Goal: Use online tool/utility: Utilize a website feature to perform a specific function

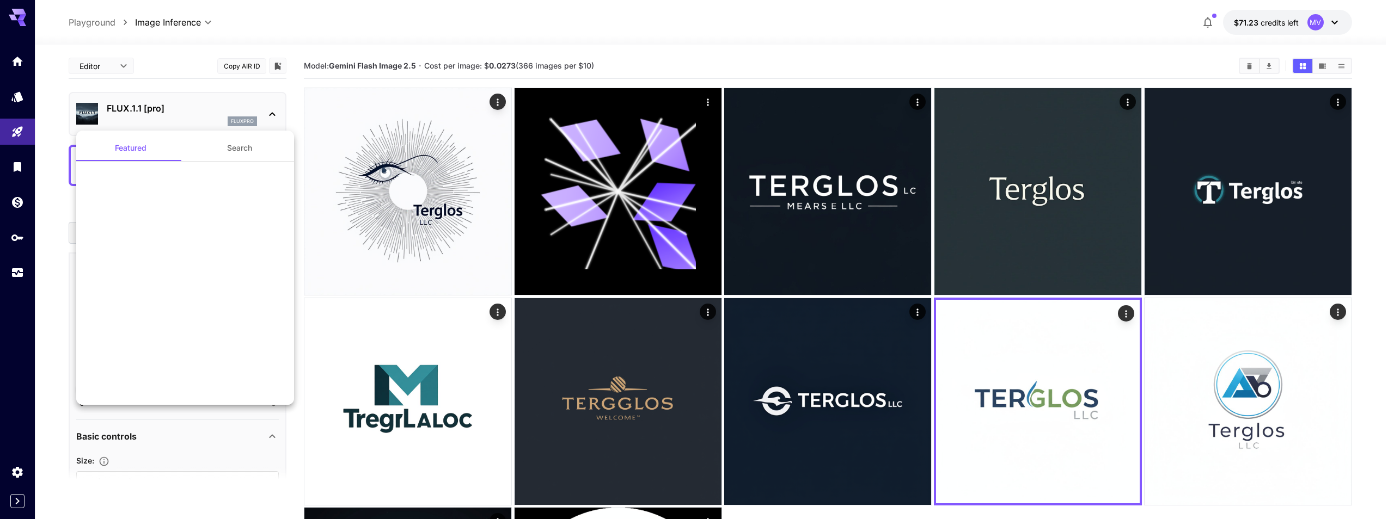
scroll to position [841, 0]
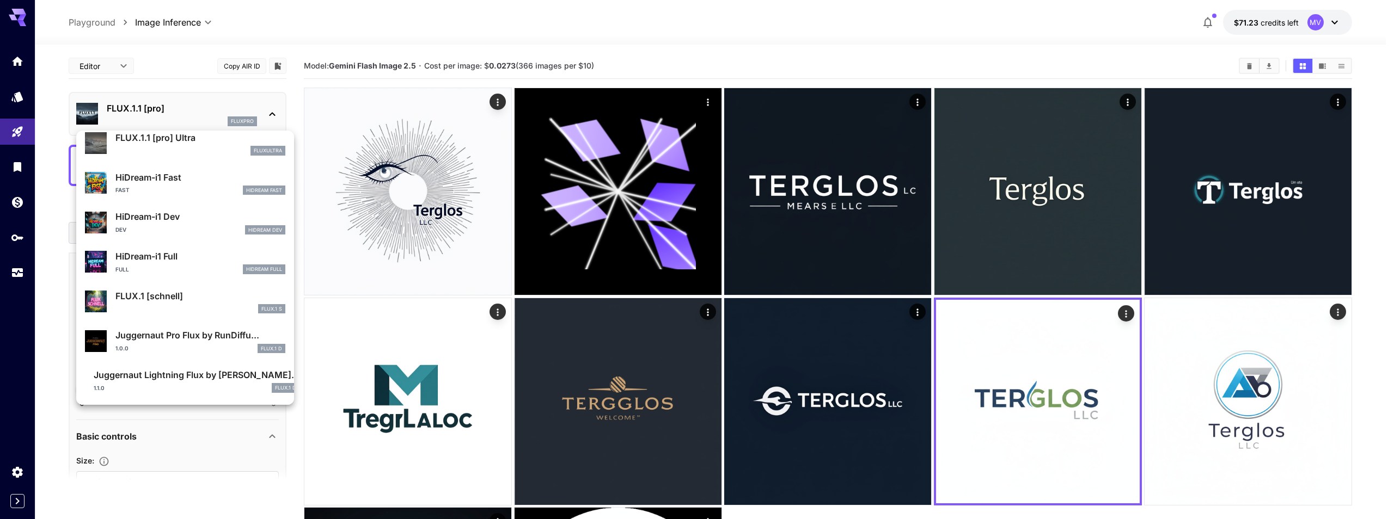
click at [11, 13] on div at bounding box center [697, 259] width 1394 height 519
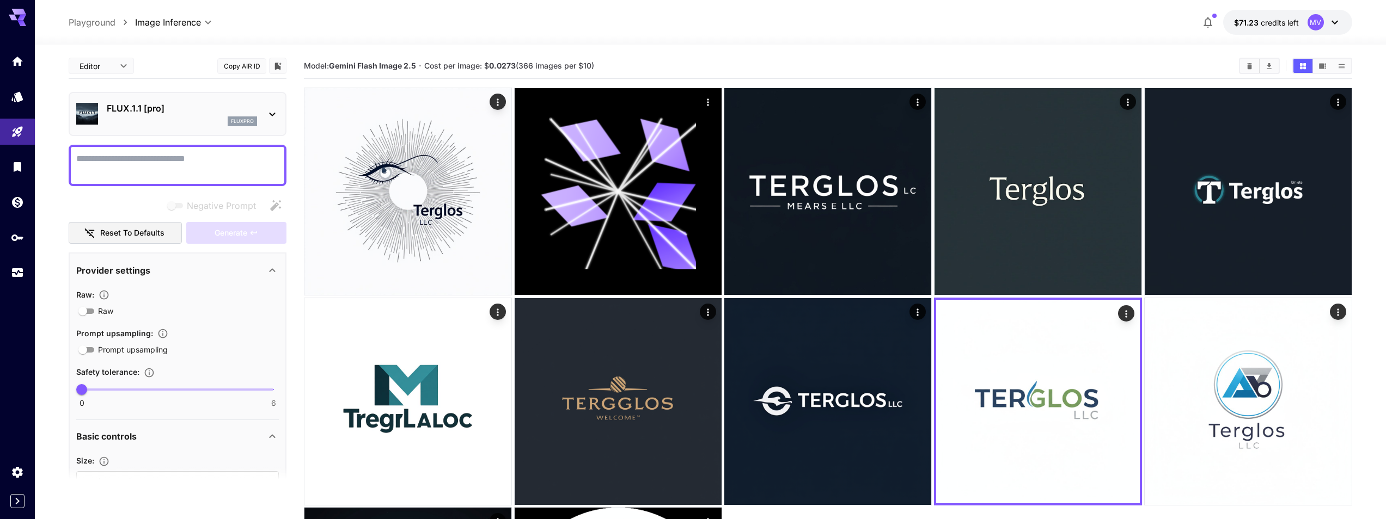
click at [16, 16] on icon at bounding box center [17, 17] width 17 height 17
click at [13, 60] on icon "Home" at bounding box center [18, 58] width 13 height 13
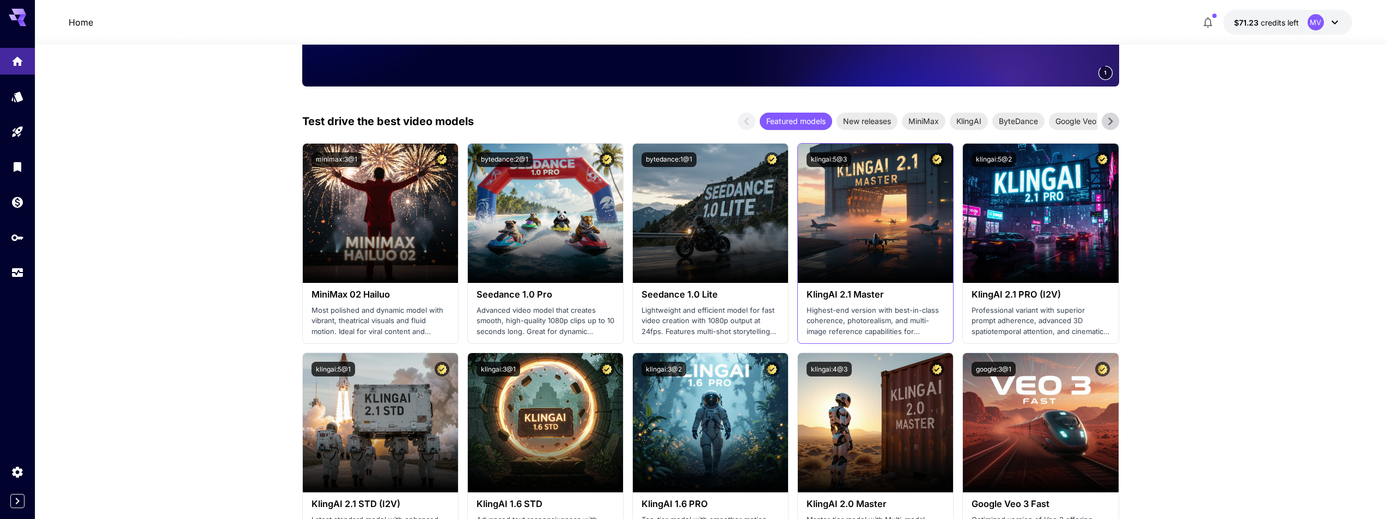
scroll to position [392, 0]
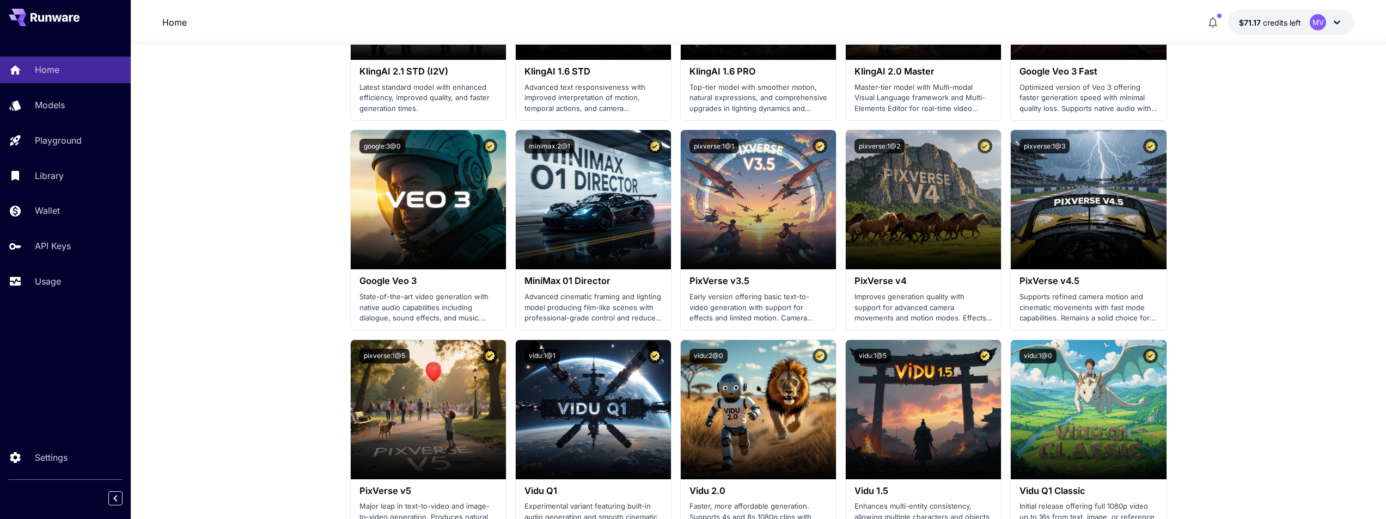
scroll to position [294, 0]
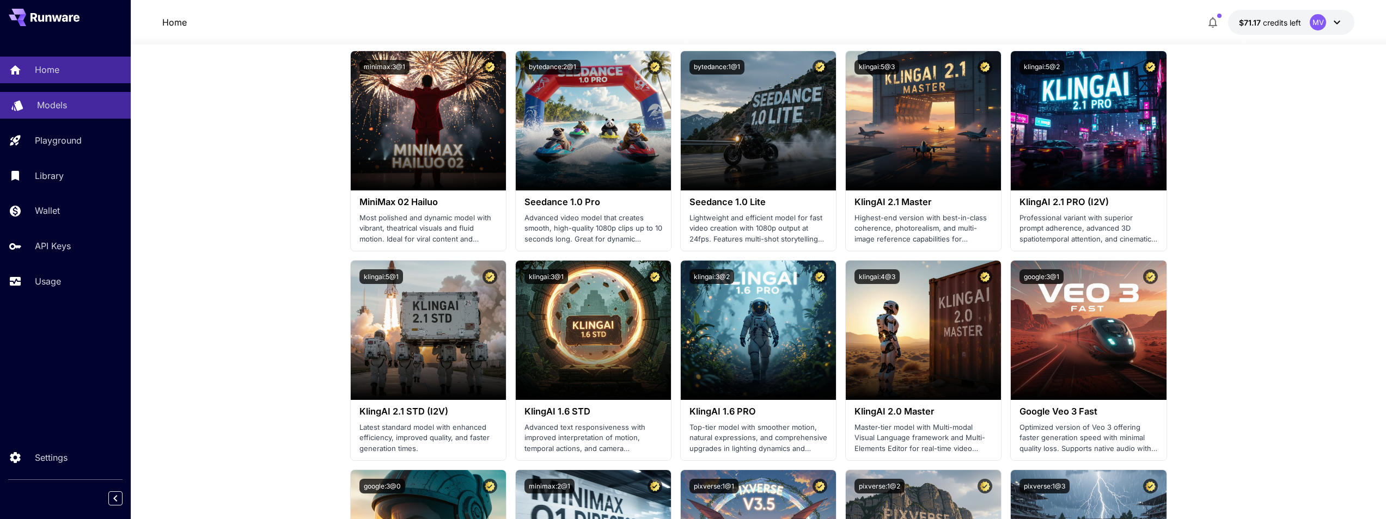
click at [73, 107] on div "Models" at bounding box center [79, 105] width 85 height 13
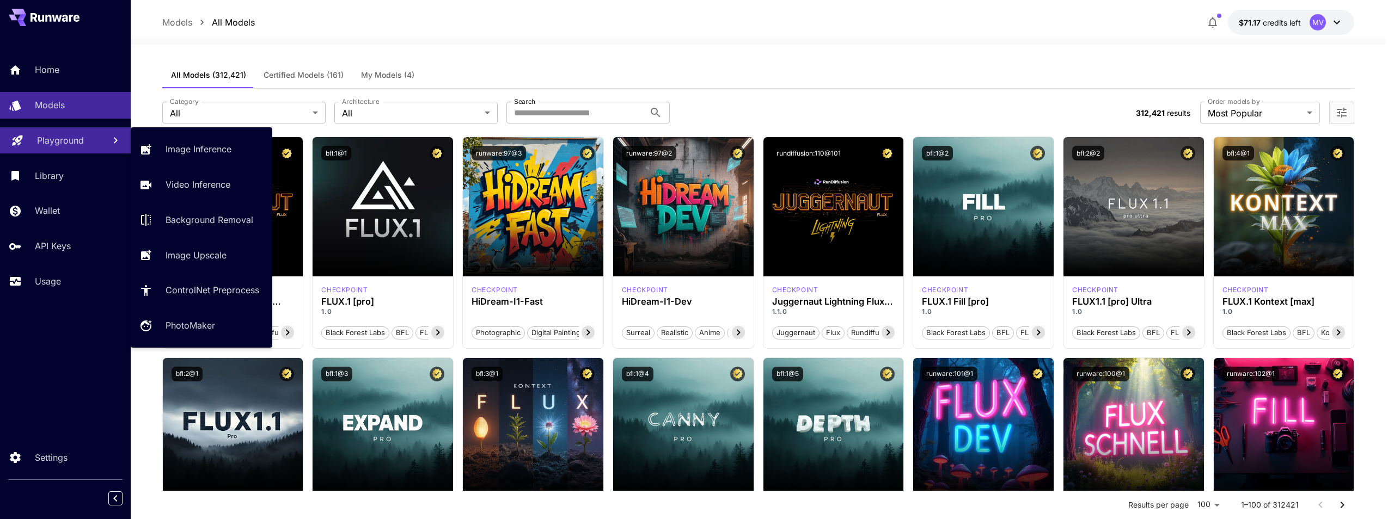
click at [78, 143] on p "Playground" at bounding box center [60, 140] width 47 height 13
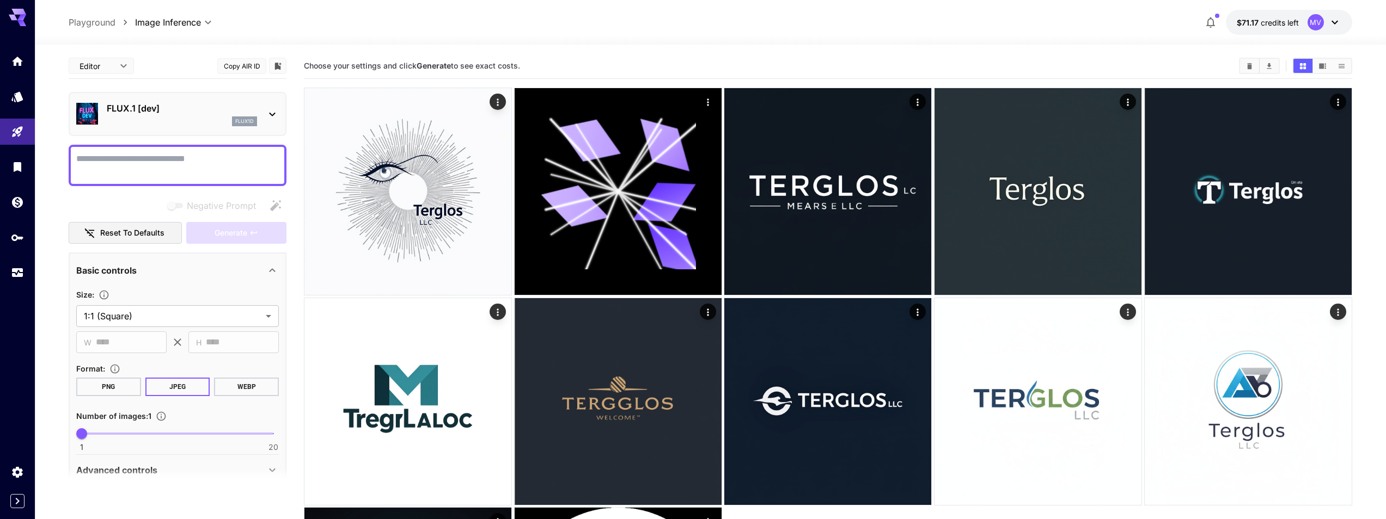
click at [163, 115] on div "FLUX.1 [dev] flux1d" at bounding box center [182, 114] width 150 height 25
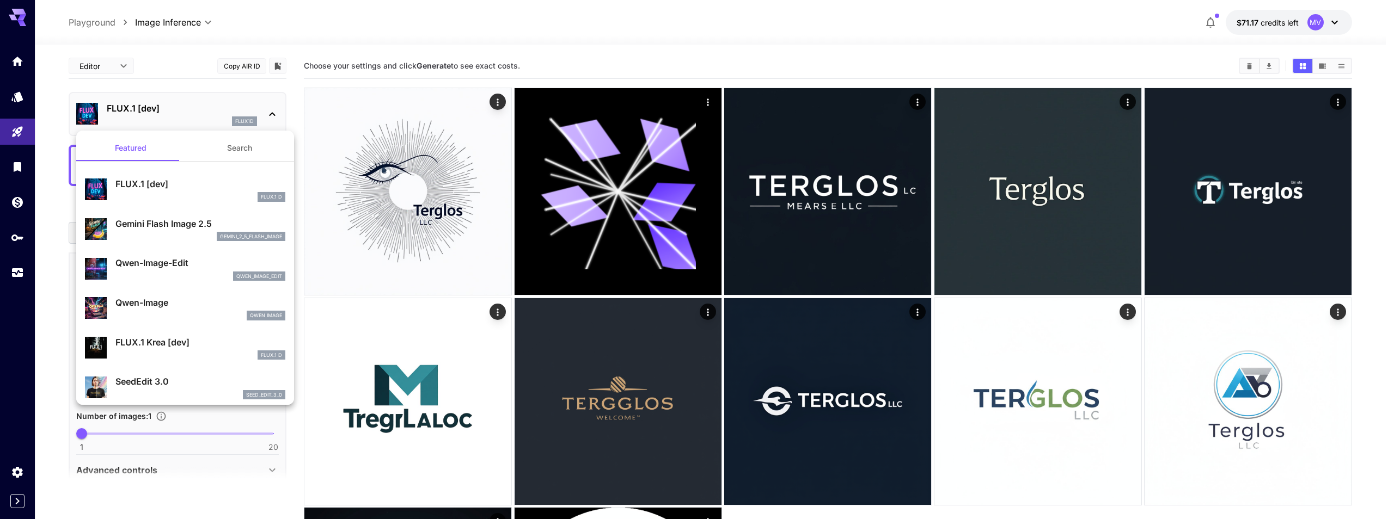
click at [235, 146] on button "Search" at bounding box center [239, 148] width 109 height 26
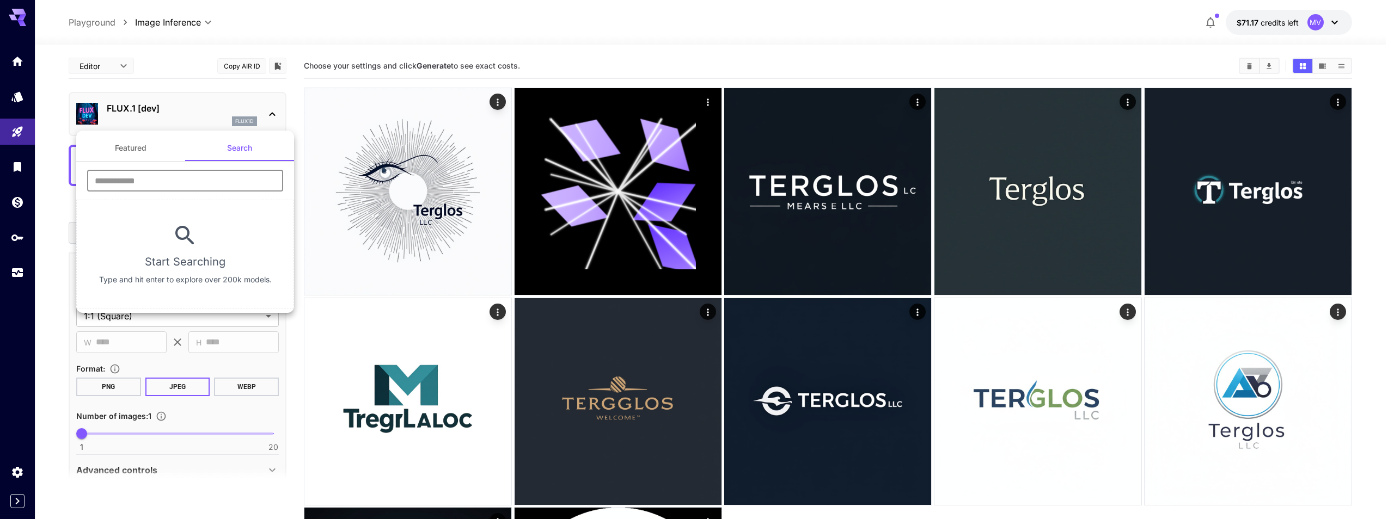
click at [161, 182] on input "text" at bounding box center [185, 181] width 196 height 22
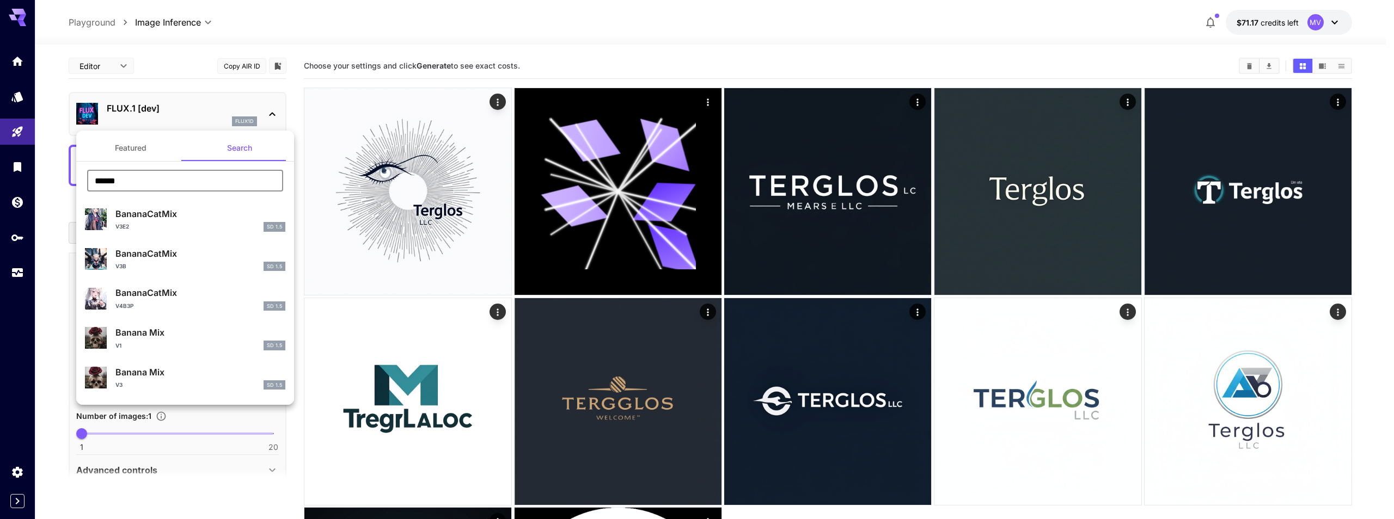
type input "******"
click at [124, 144] on button "Featured" at bounding box center [130, 148] width 109 height 26
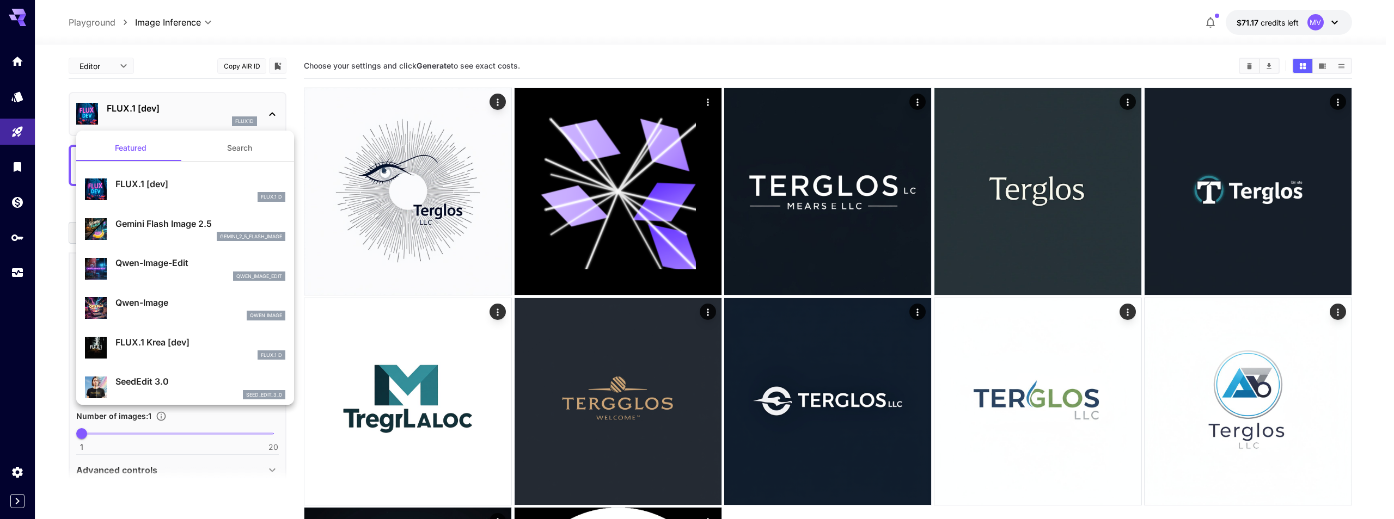
click at [219, 218] on p "Gemini Flash Image 2.5" at bounding box center [200, 223] width 170 height 13
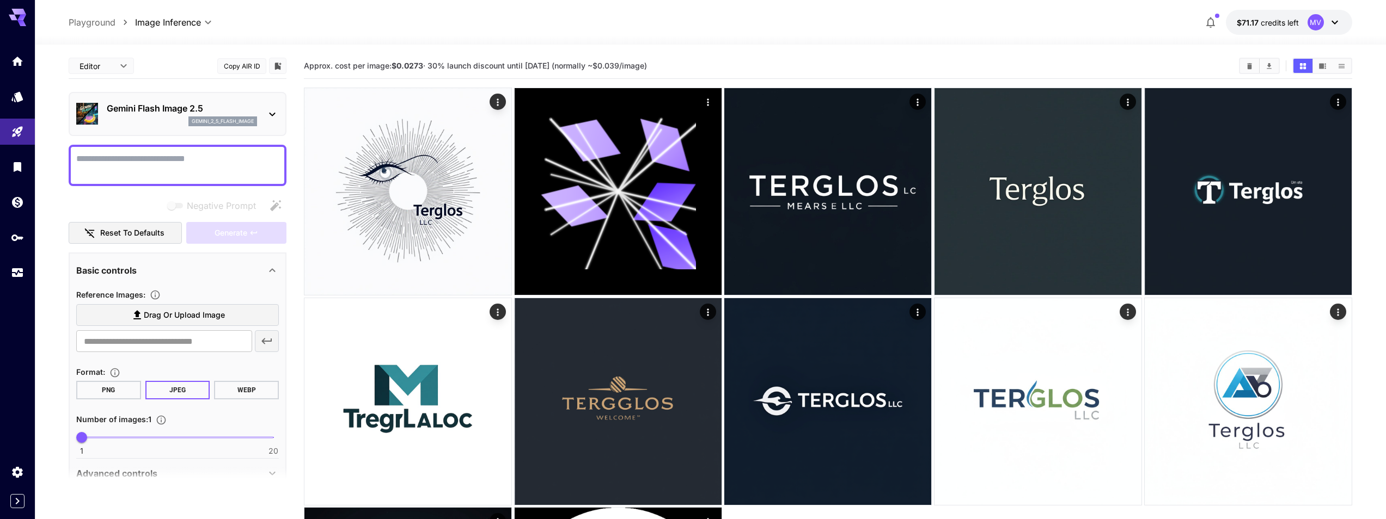
click at [154, 155] on textarea "Negative Prompt" at bounding box center [177, 165] width 203 height 26
type textarea "*"
type textarea "**********"
click at [224, 237] on span "Generate" at bounding box center [231, 233] width 33 height 14
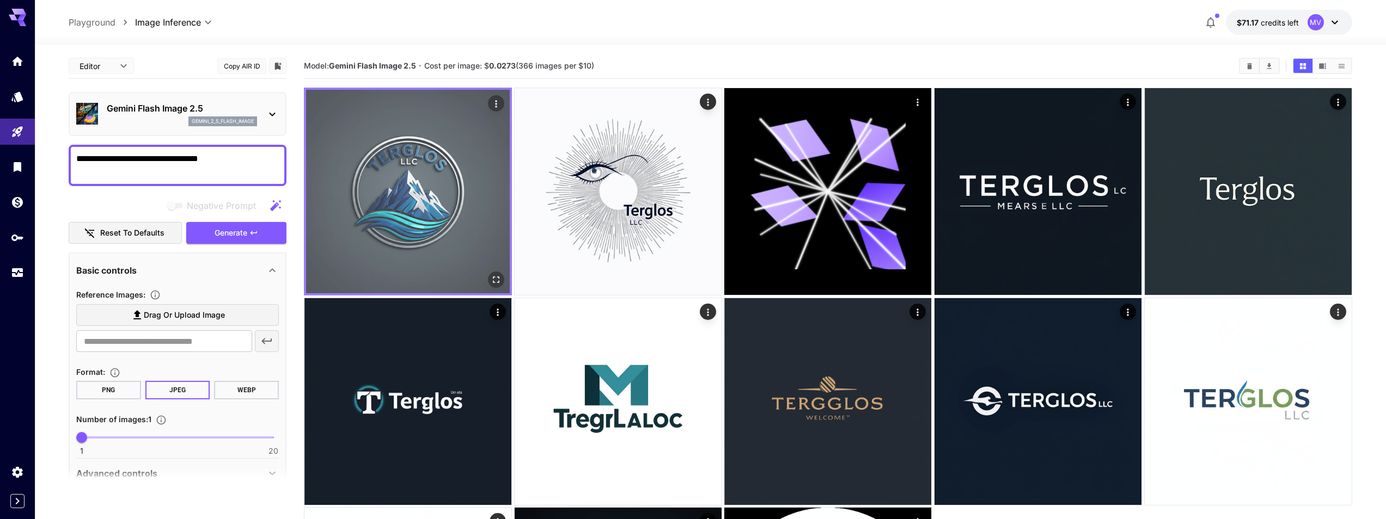
click at [460, 201] on img at bounding box center [408, 192] width 204 height 204
click at [443, 183] on img at bounding box center [408, 192] width 204 height 204
click at [448, 188] on img at bounding box center [408, 192] width 204 height 204
click at [494, 277] on icon "Open in fullscreen" at bounding box center [496, 279] width 11 height 11
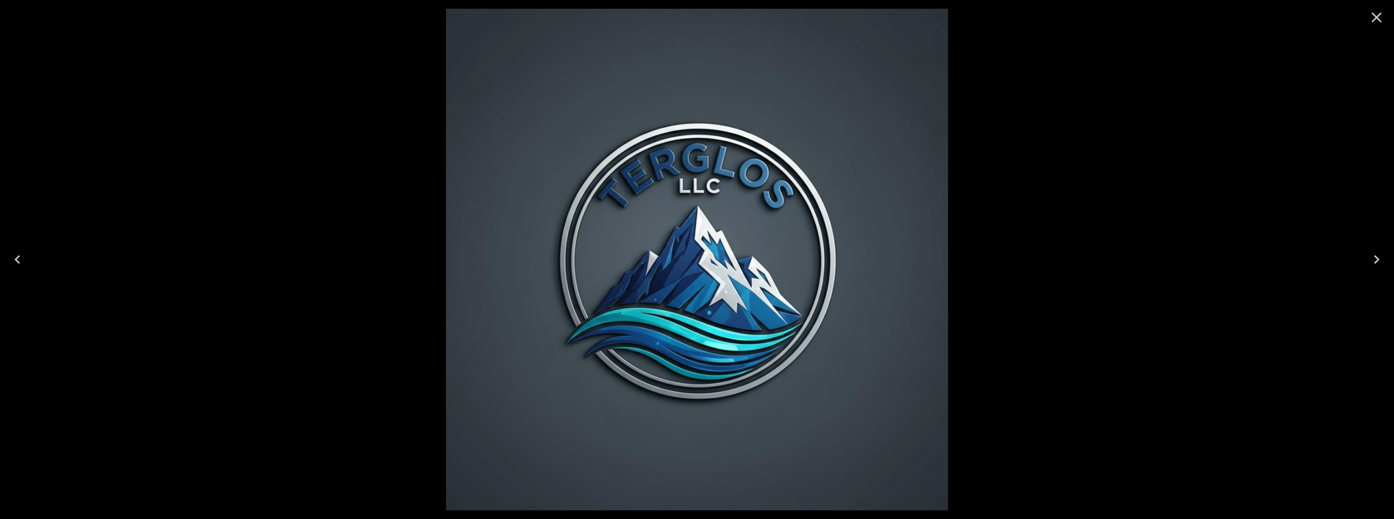
click at [1374, 16] on icon "Close" at bounding box center [1377, 18] width 10 height 10
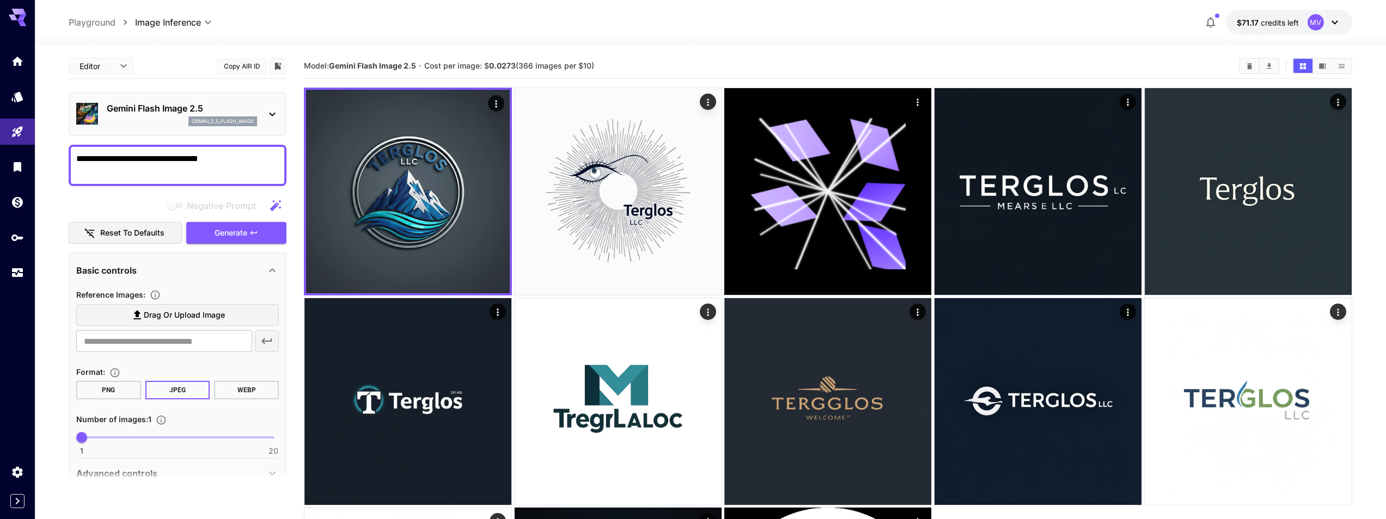
click at [154, 112] on p "Gemini Flash Image 2.5" at bounding box center [182, 108] width 150 height 13
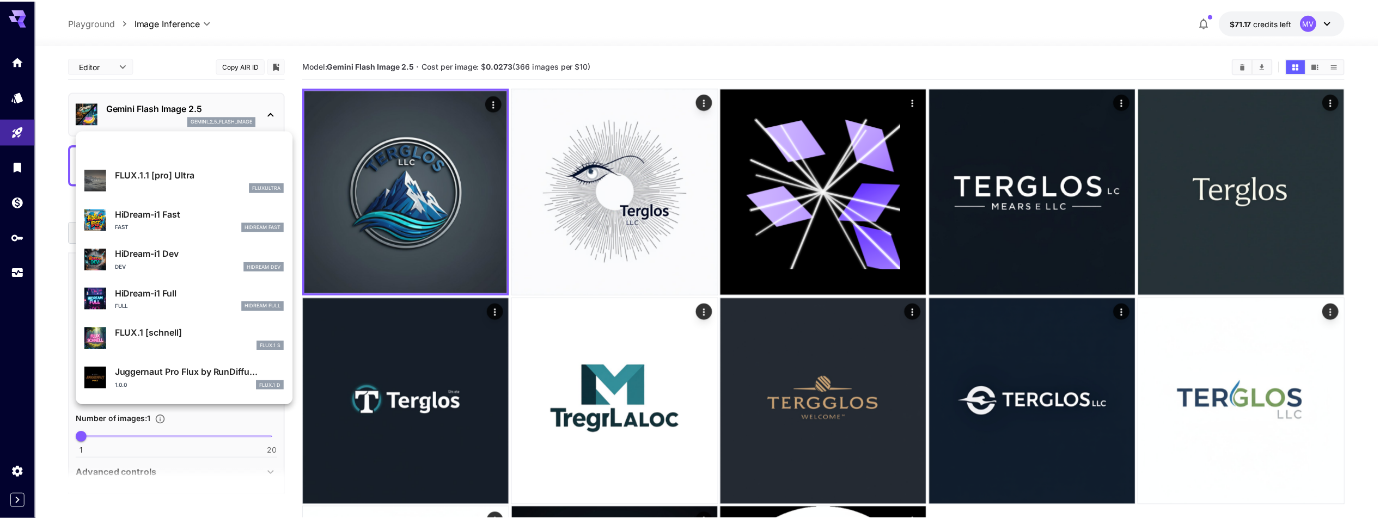
scroll to position [743, 0]
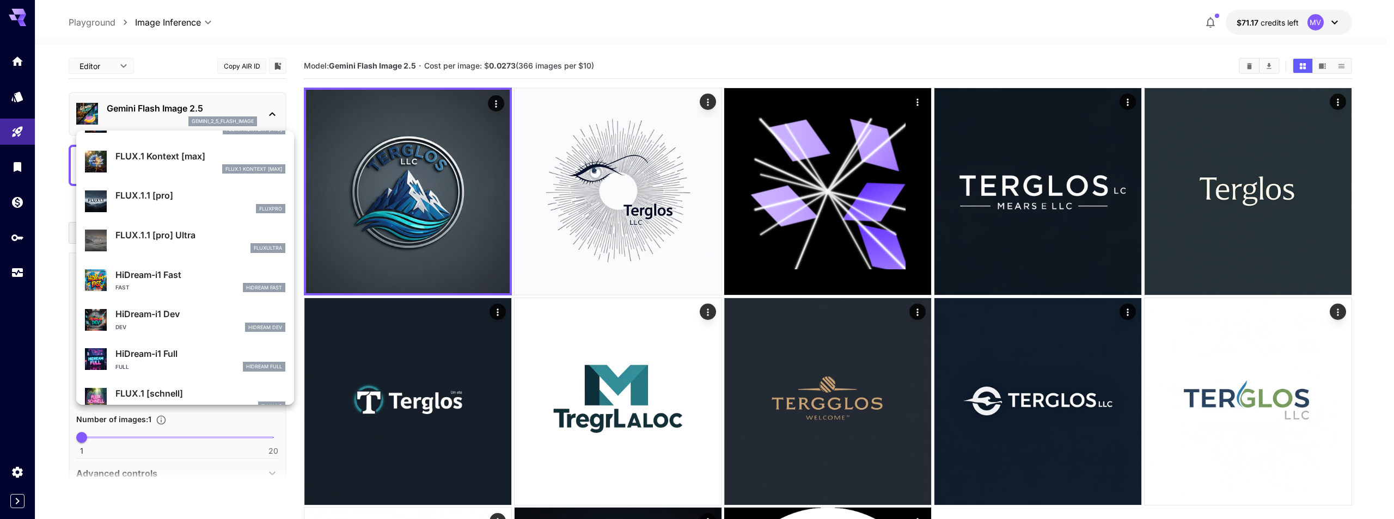
click at [193, 244] on div "fluxultra" at bounding box center [200, 248] width 170 height 10
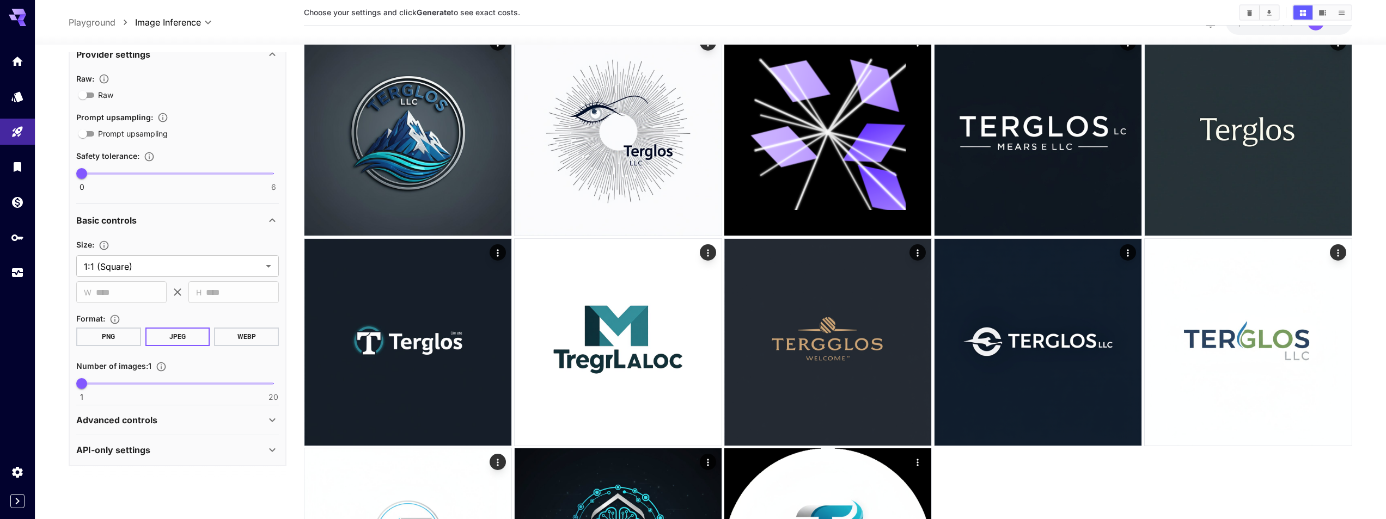
scroll to position [98, 0]
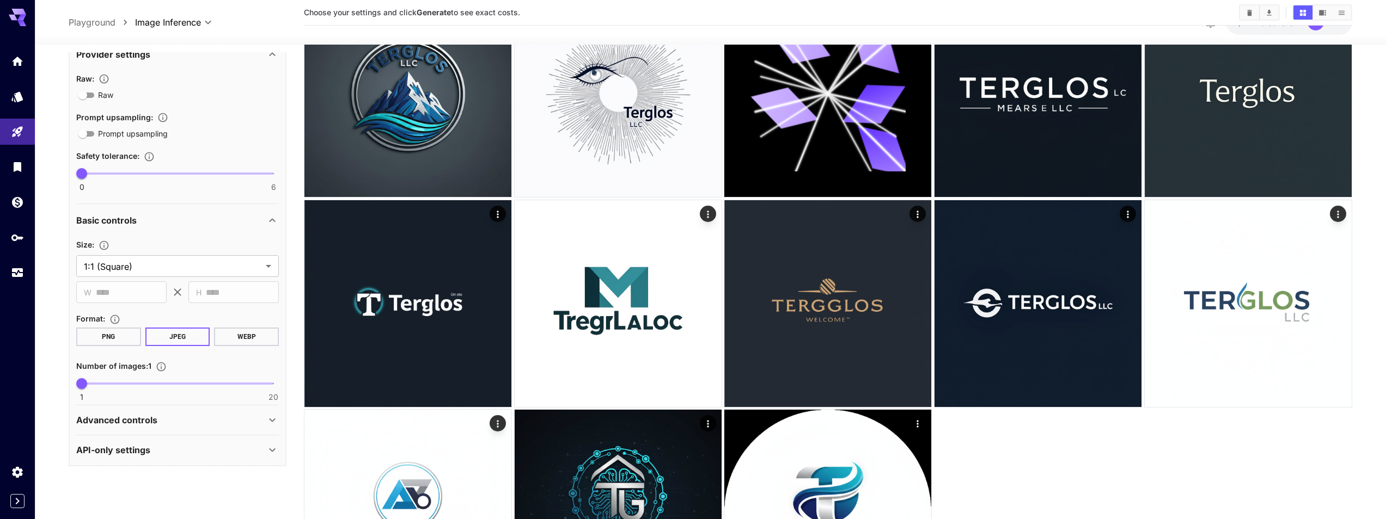
click at [127, 414] on p "Advanced controls" at bounding box center [116, 420] width 81 height 13
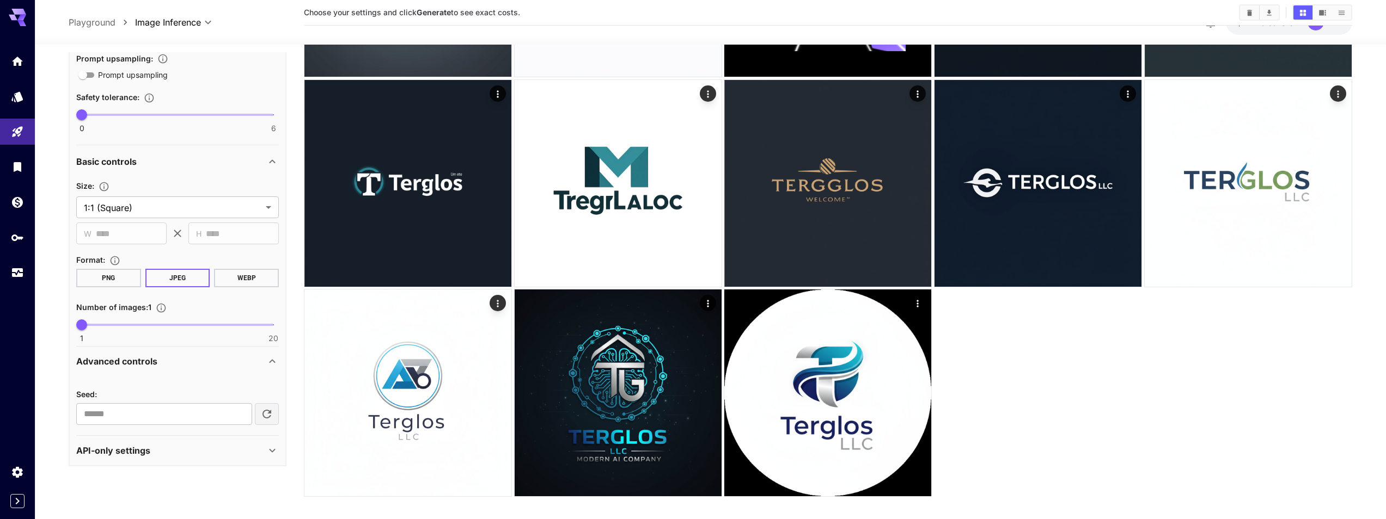
scroll to position [229, 0]
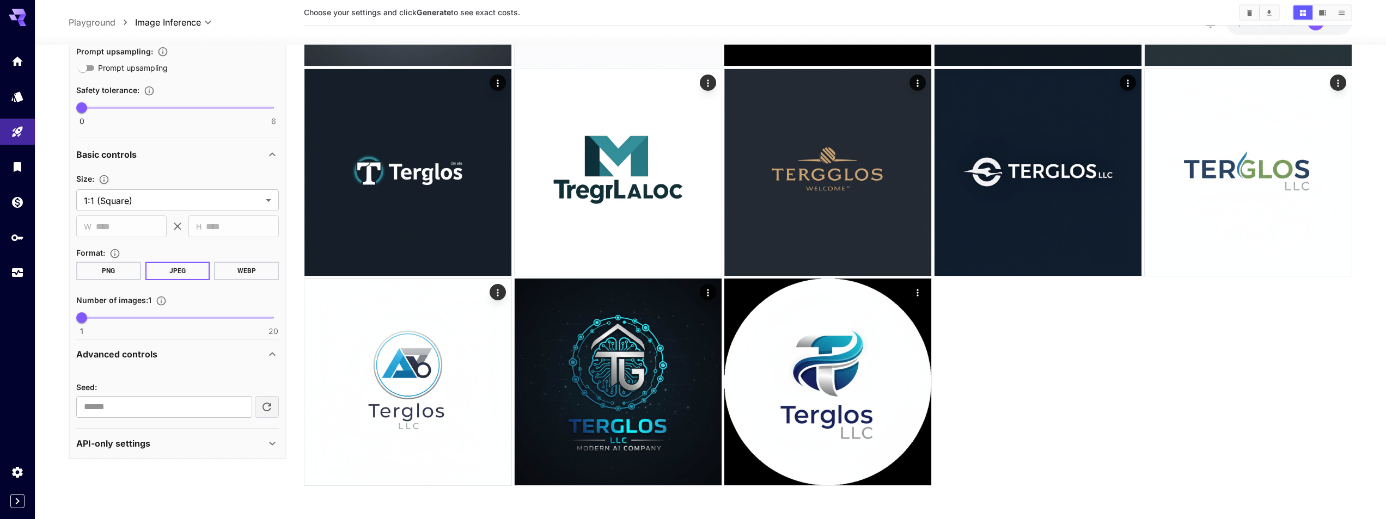
click at [163, 446] on div "API-only settings" at bounding box center [170, 443] width 189 height 13
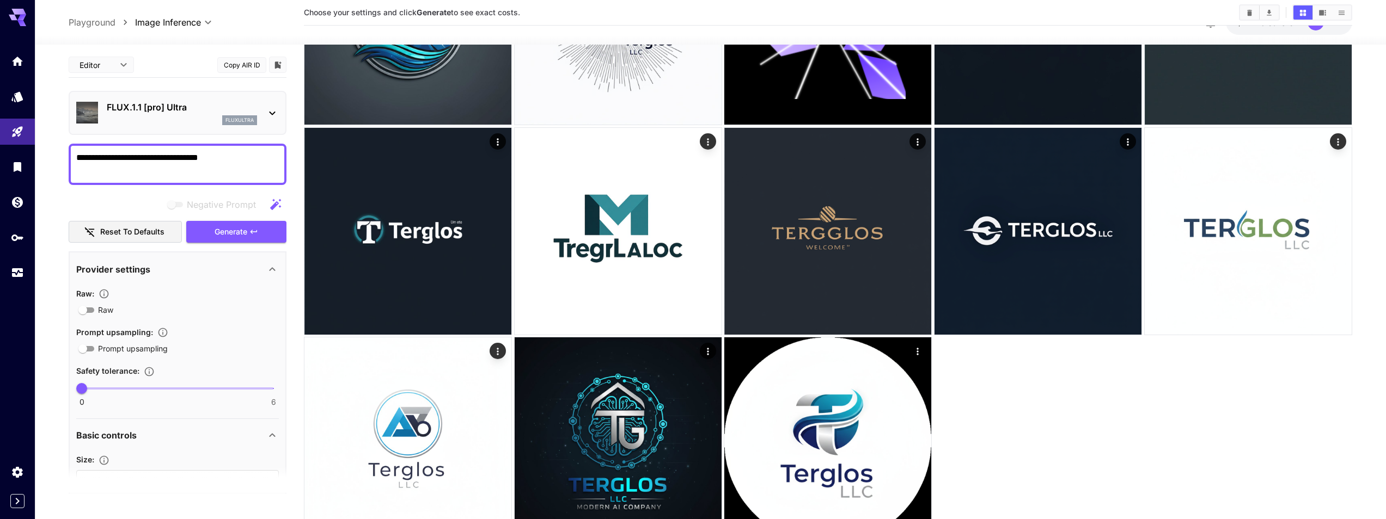
scroll to position [131, 0]
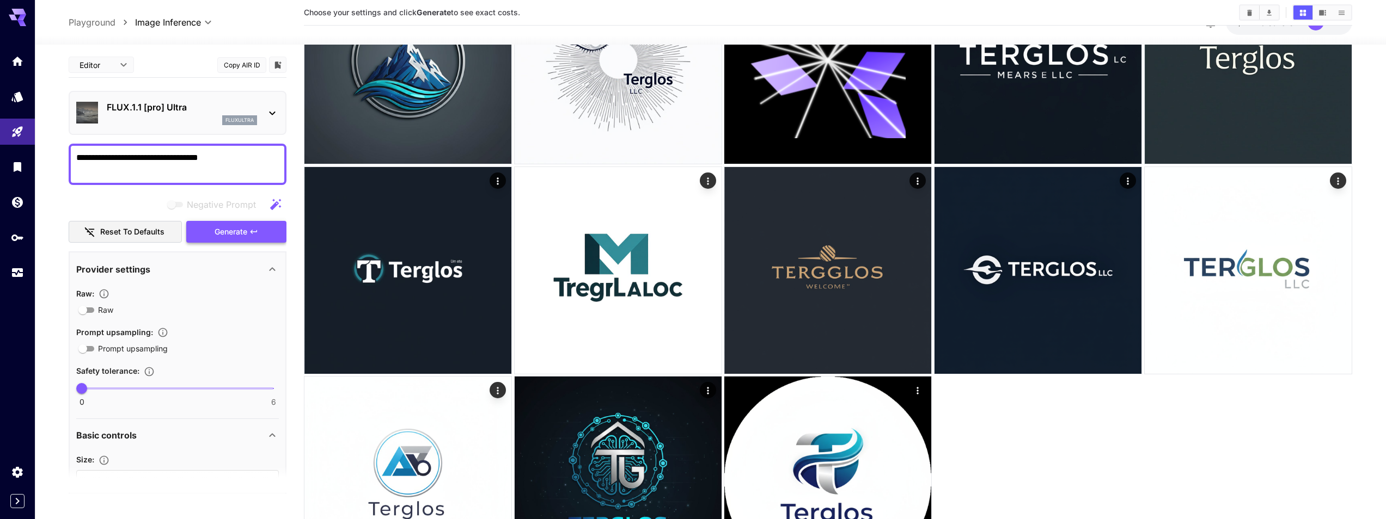
click at [244, 232] on span "Generate" at bounding box center [231, 232] width 33 height 14
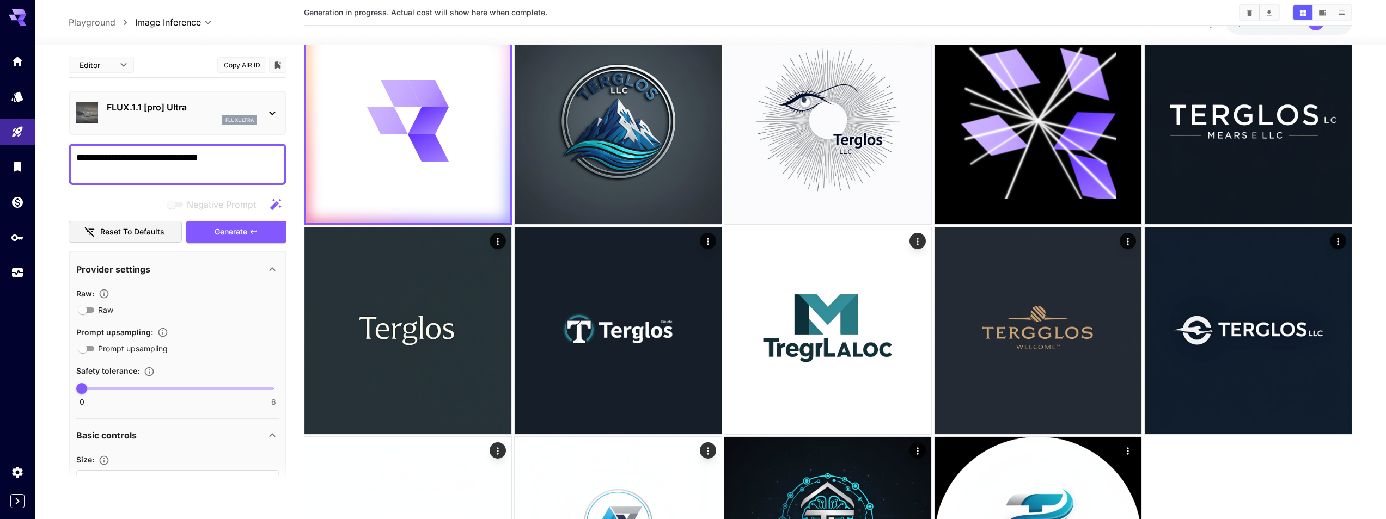
scroll to position [0, 0]
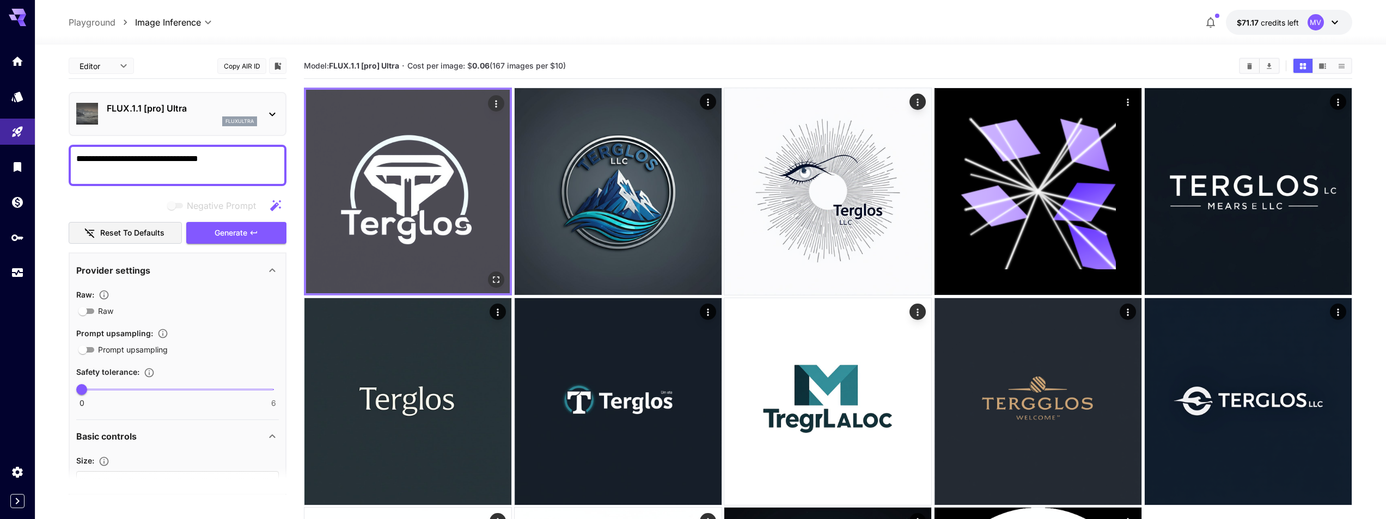
click at [429, 166] on img at bounding box center [408, 192] width 204 height 204
click at [362, 189] on img at bounding box center [408, 192] width 204 height 204
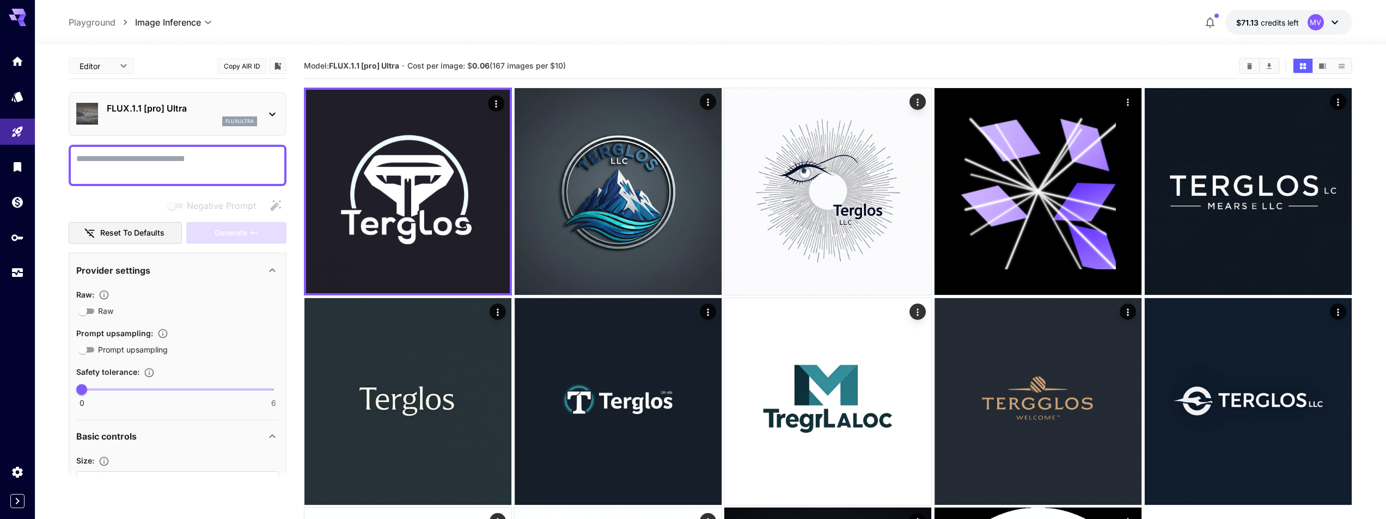
click at [154, 107] on p "FLUX.1.1 [pro] Ultra" at bounding box center [182, 108] width 150 height 13
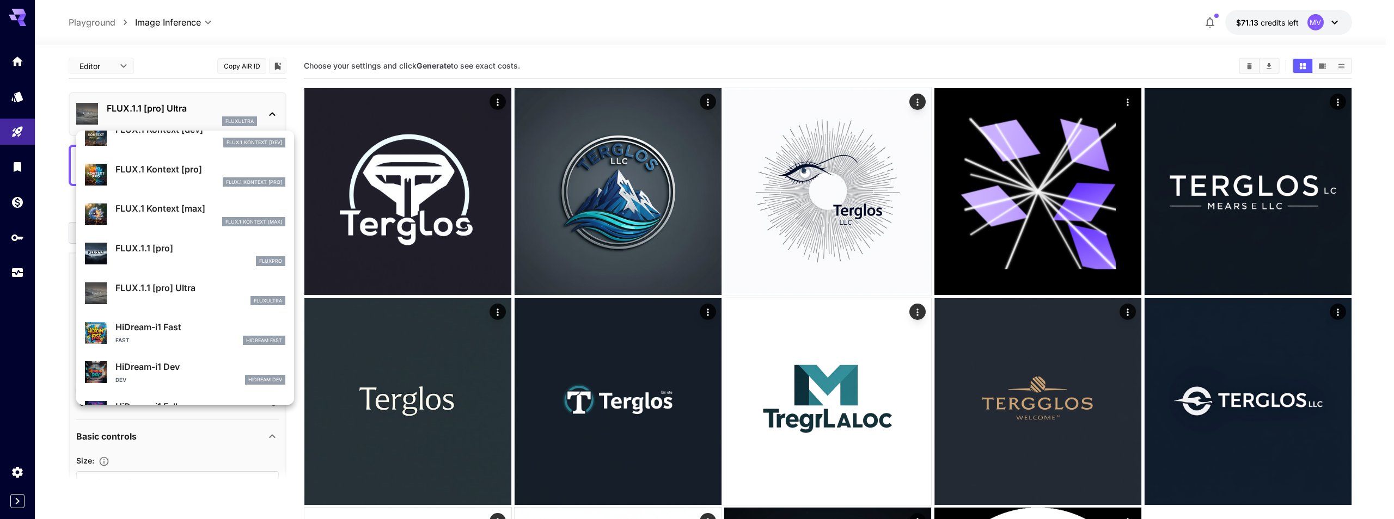
scroll to position [645, 0]
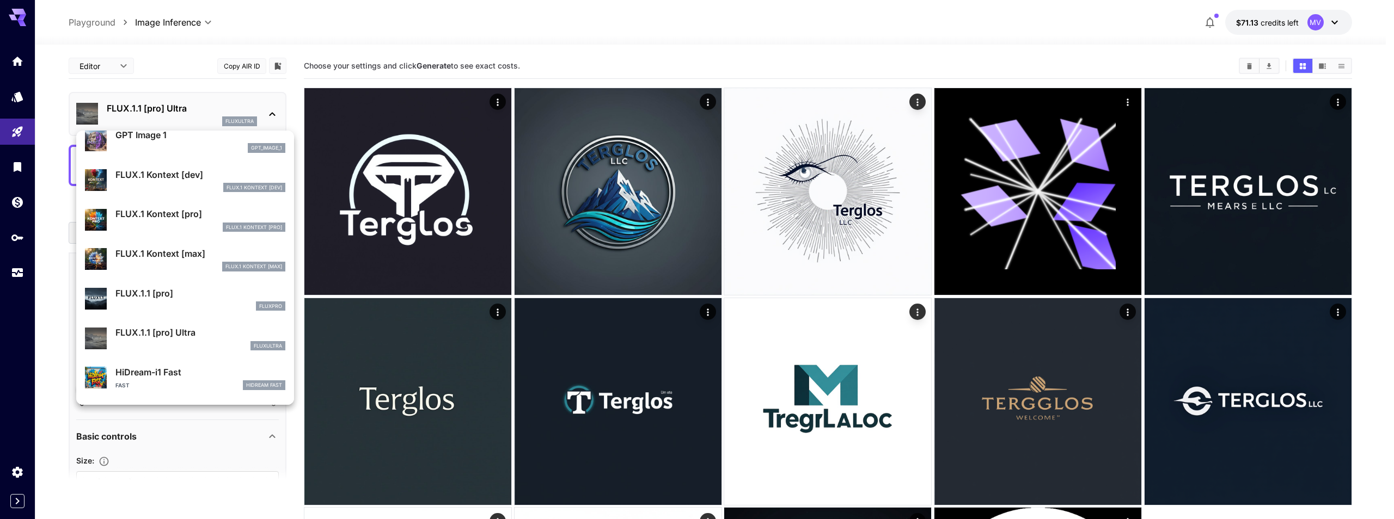
click at [191, 255] on p "FLUX.1 Kontext [max]" at bounding box center [200, 253] width 170 height 13
type input "**********"
type input "****"
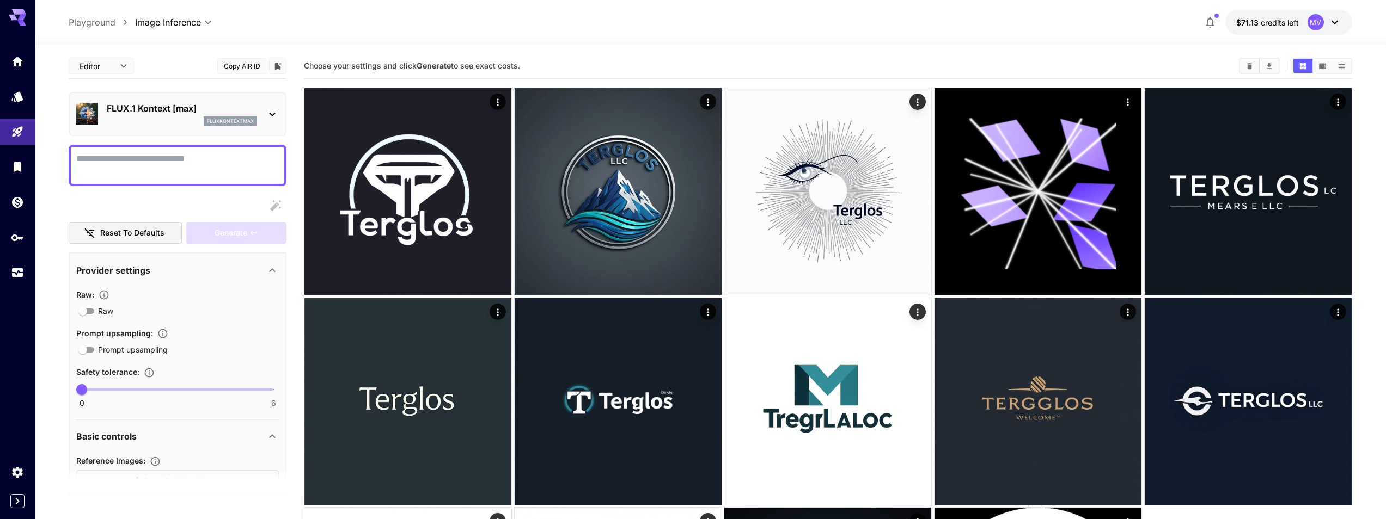
click at [163, 105] on p "FLUX.1 Kontext [max]" at bounding box center [182, 108] width 150 height 13
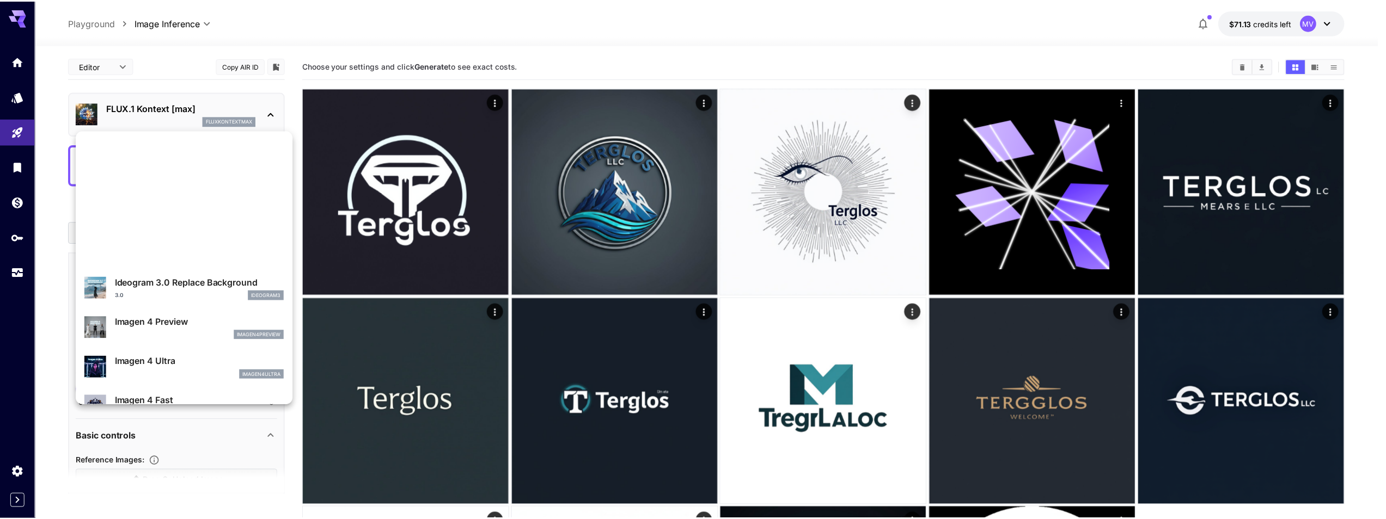
scroll to position [295, 0]
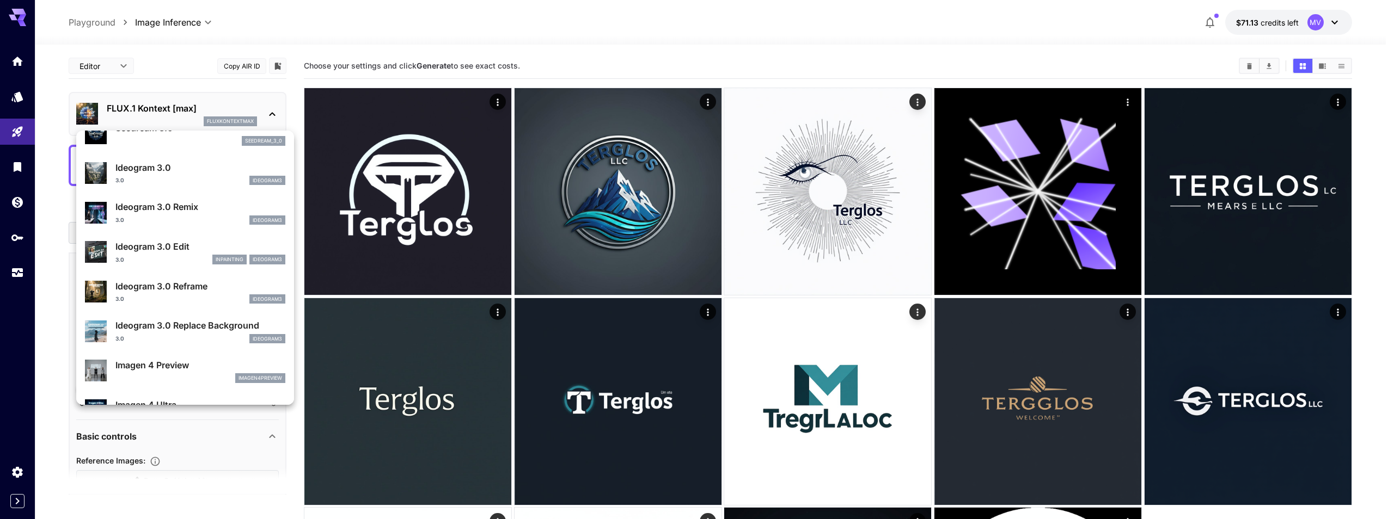
click at [183, 187] on div "Ideogram 3.0 3.0 ideogram3" at bounding box center [185, 173] width 200 height 33
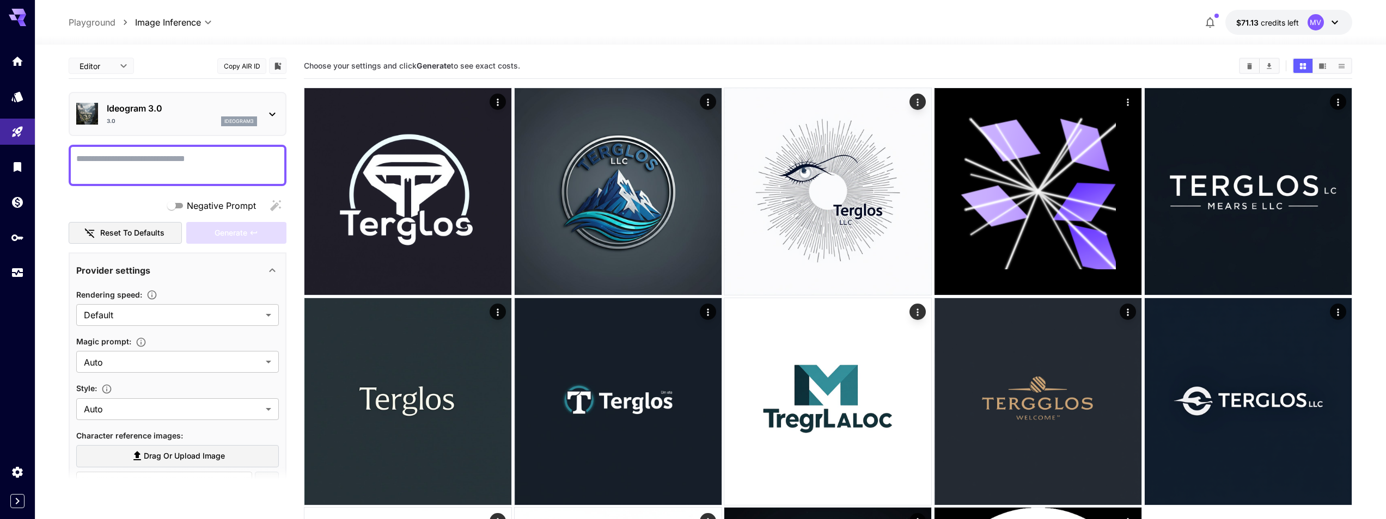
click at [180, 160] on textarea "Negative Prompt" at bounding box center [177, 165] width 203 height 26
type textarea "**********"
click at [233, 230] on span "Generate" at bounding box center [231, 233] width 33 height 14
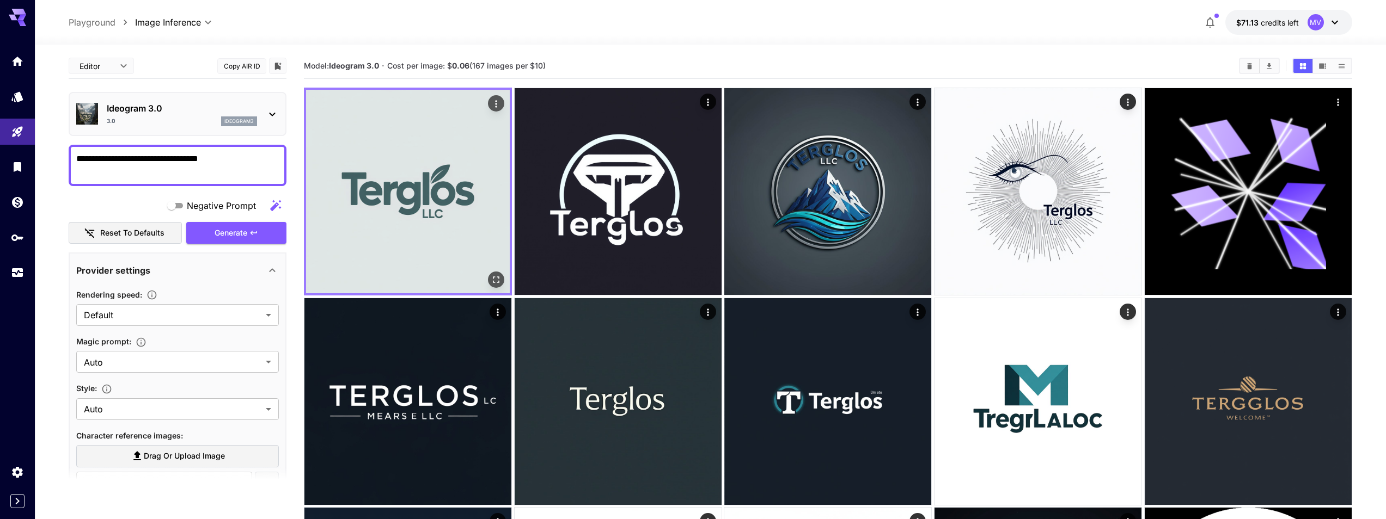
click at [424, 162] on img at bounding box center [408, 192] width 204 height 204
click at [430, 179] on img at bounding box center [408, 192] width 204 height 204
click at [401, 198] on img at bounding box center [408, 192] width 204 height 204
click at [425, 178] on img at bounding box center [408, 192] width 204 height 204
click at [495, 100] on icon "Actions" at bounding box center [496, 104] width 11 height 11
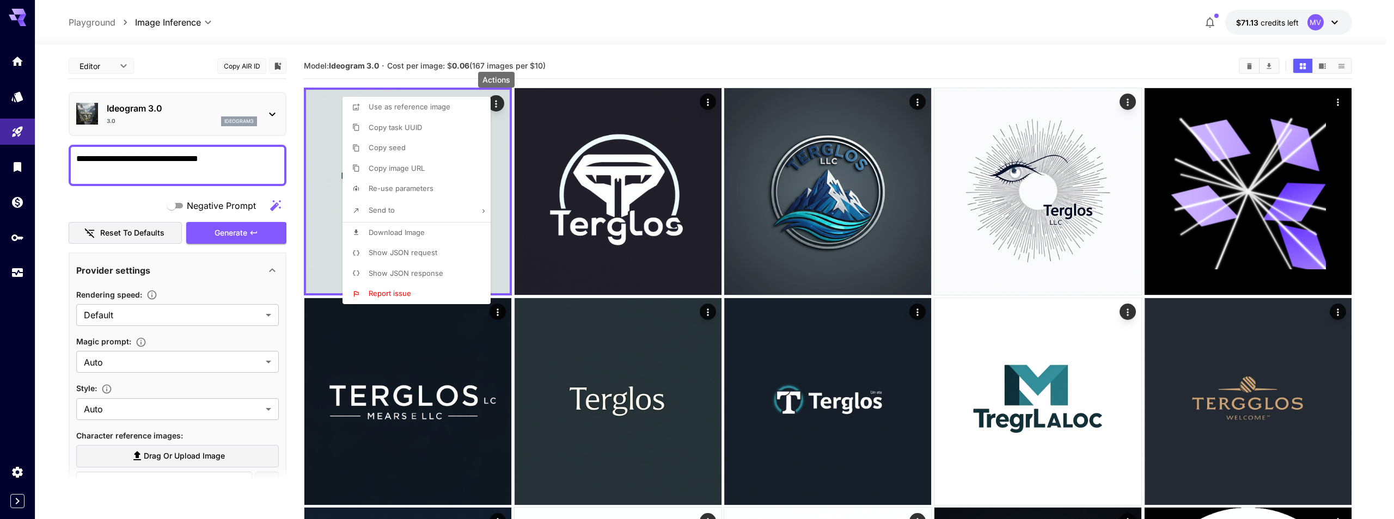
click at [438, 234] on li "Download Image" at bounding box center [419, 233] width 155 height 21
click at [666, 60] on div at bounding box center [697, 259] width 1394 height 519
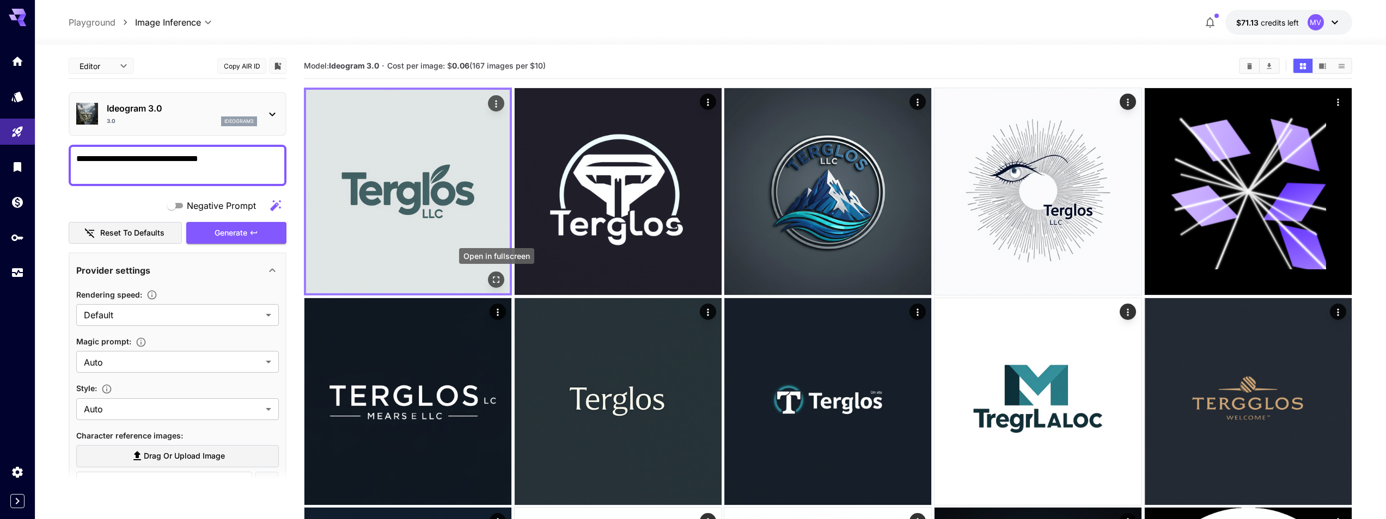
click at [494, 280] on icon "Open in fullscreen" at bounding box center [496, 279] width 11 height 11
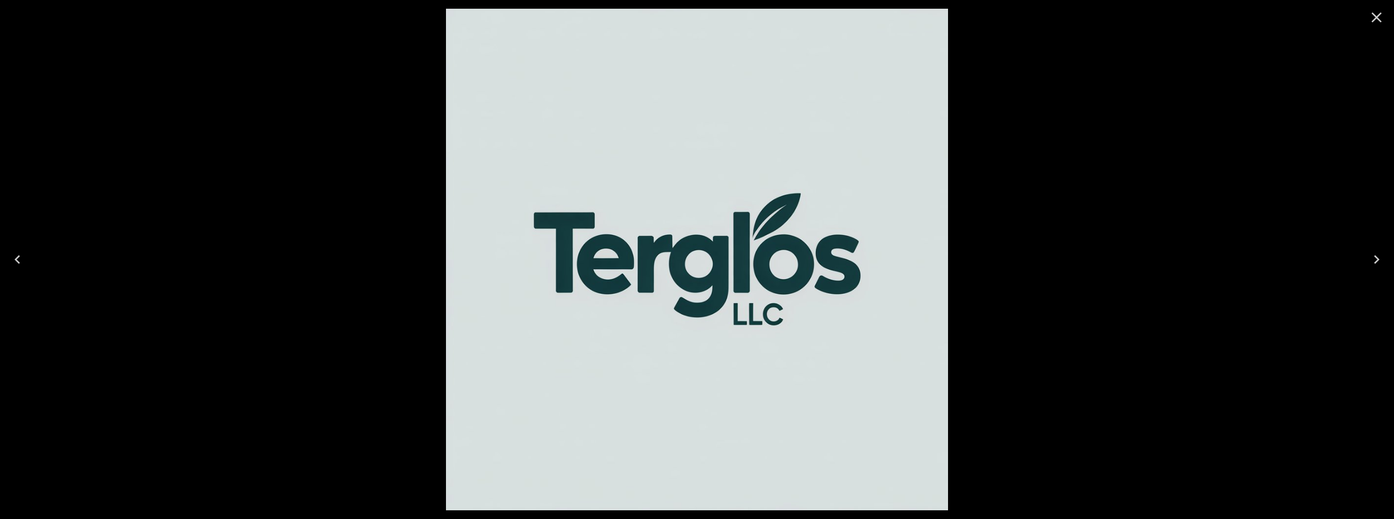
click at [1373, 17] on icon "Close" at bounding box center [1376, 17] width 17 height 17
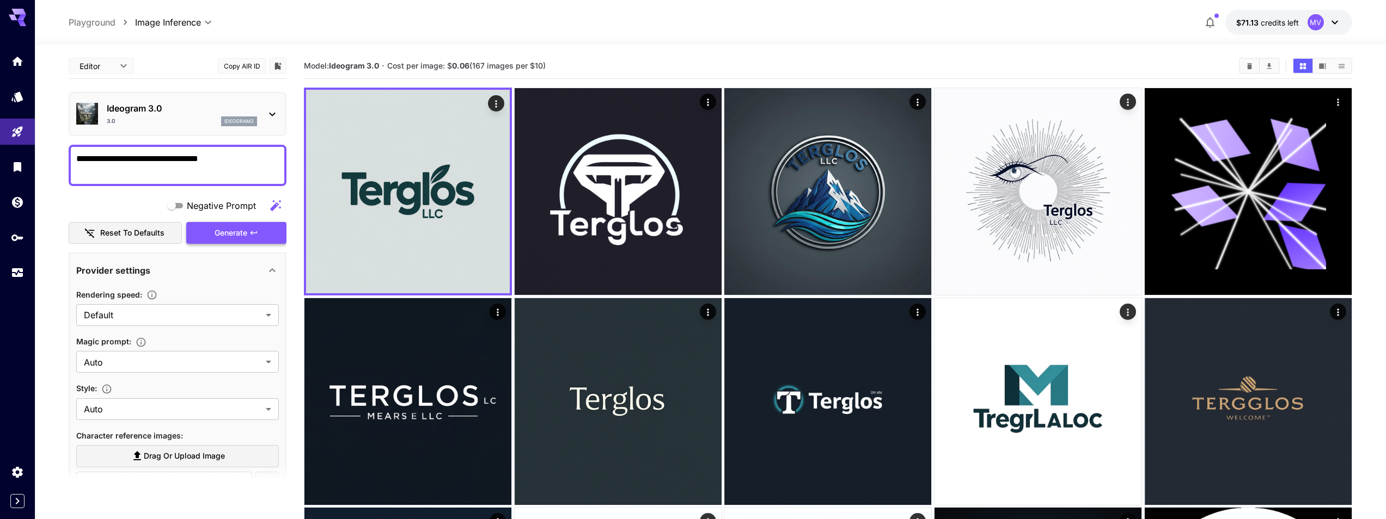
click at [254, 231] on icon "button" at bounding box center [253, 233] width 9 height 9
